Goal: Navigation & Orientation: Find specific page/section

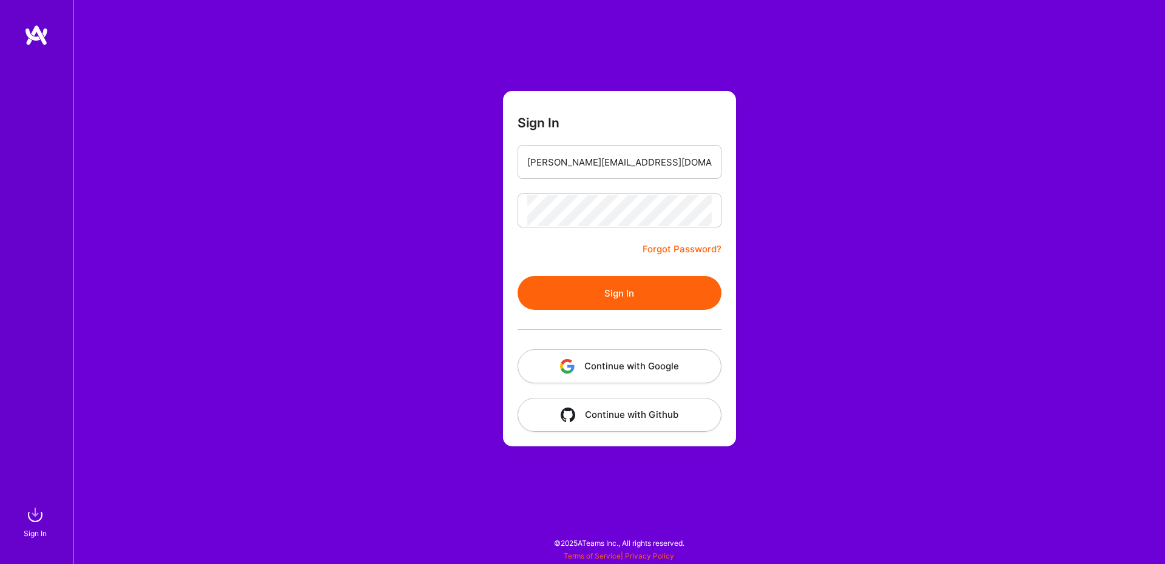
click at [632, 288] on button "Sign In" at bounding box center [620, 293] width 204 height 34
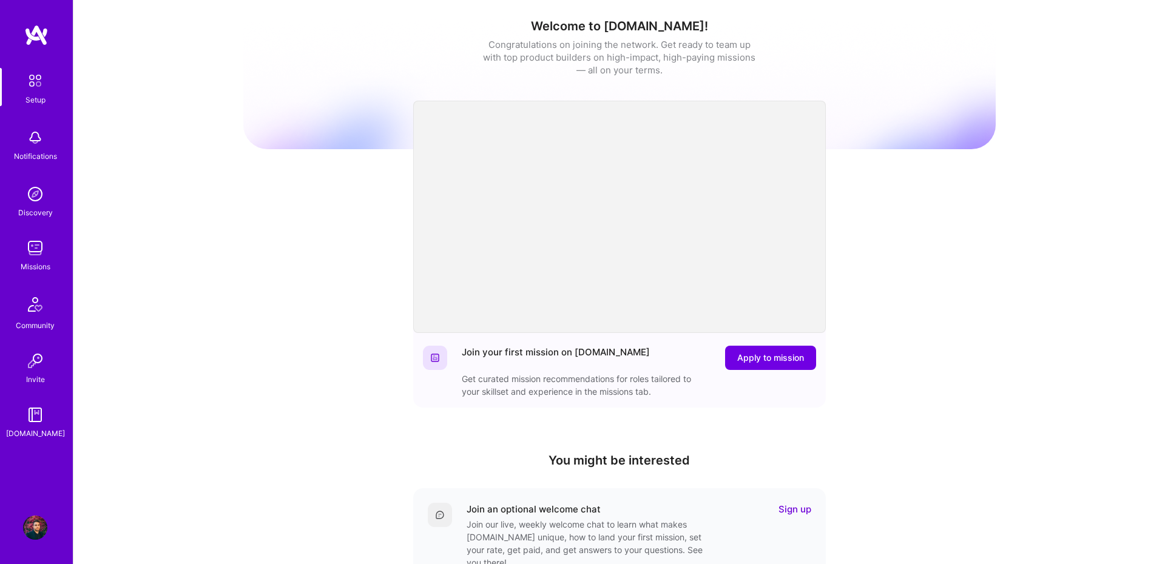
click at [33, 242] on img at bounding box center [35, 248] width 24 height 24
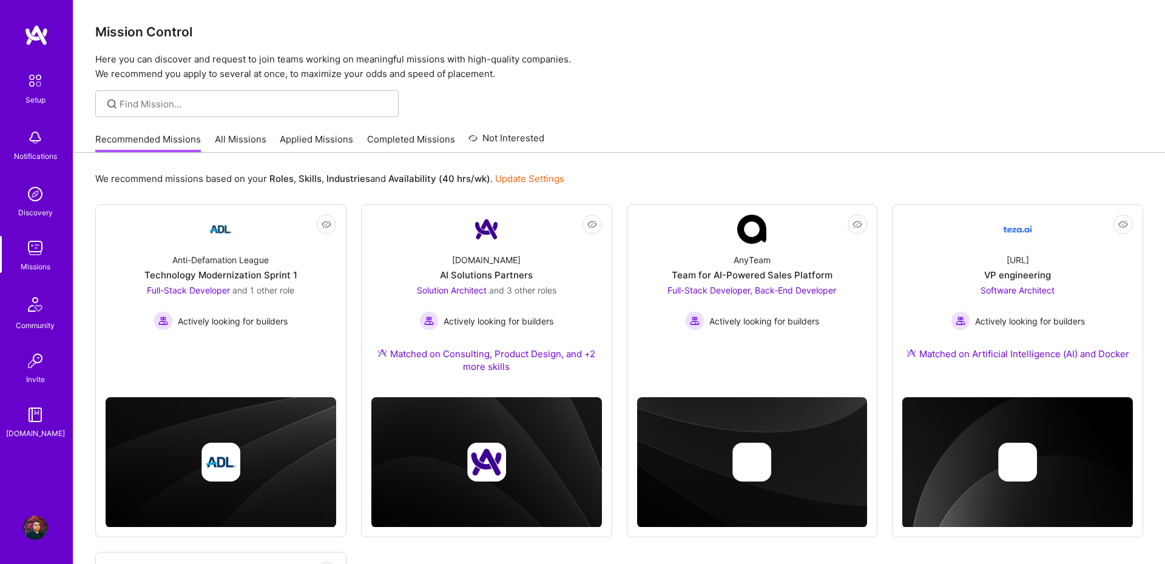
click at [249, 142] on link "All Missions" at bounding box center [241, 143] width 52 height 20
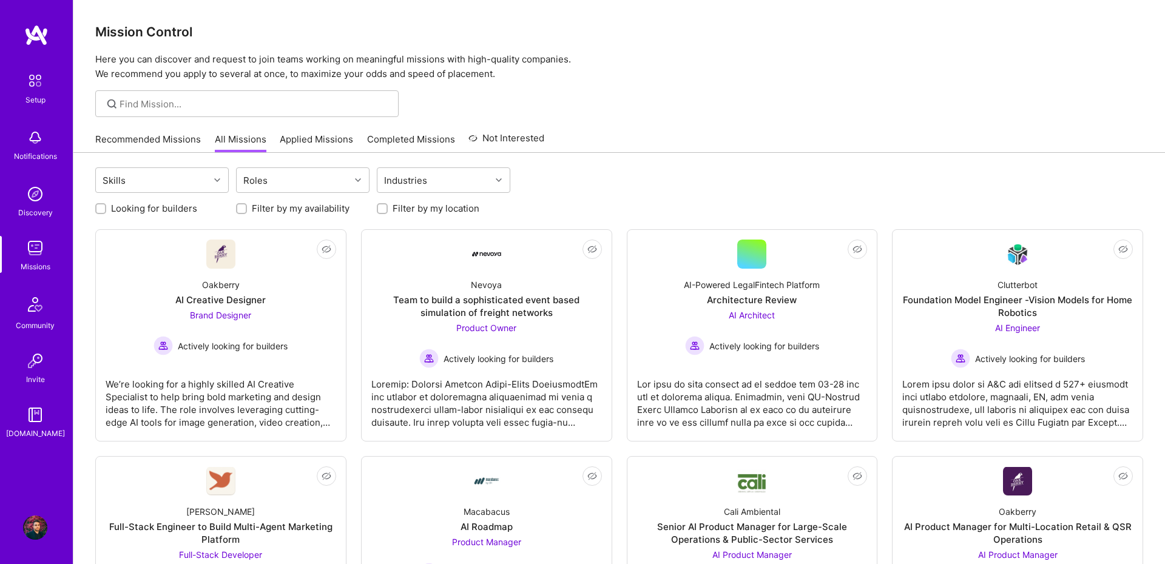
click at [340, 140] on link "Applied Missions" at bounding box center [316, 143] width 73 height 20
